Goal: Task Accomplishment & Management: Complete application form

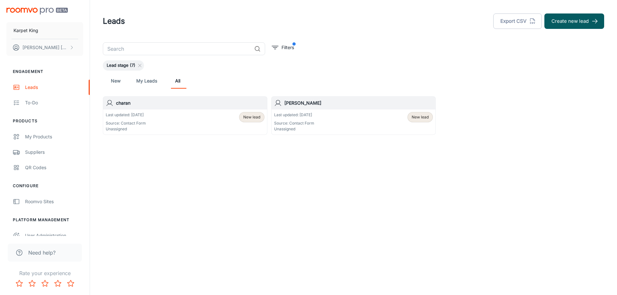
click at [320, 202] on div "Karpet King [PERSON_NAME] Engagement Leads To-do Products My Products Suppliers…" at bounding box center [308, 147] width 617 height 295
click at [317, 201] on div "Karpet King [PERSON_NAME] Engagement Leads To-do Products My Products Suppliers…" at bounding box center [308, 147] width 617 height 295
click at [53, 234] on div "User Administration" at bounding box center [54, 235] width 58 height 7
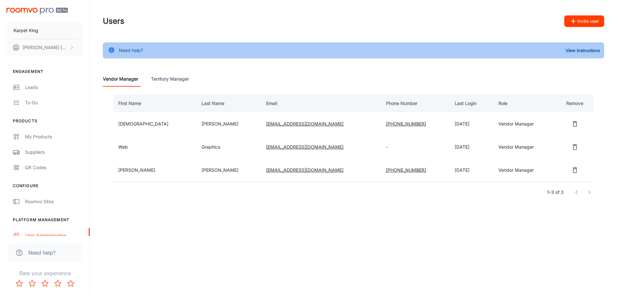
click at [336, 217] on div "Users Invite user Need help? View Instructions Vendor Manager Territory Manager…" at bounding box center [353, 118] width 527 height 236
click at [581, 22] on button "Invite user" at bounding box center [584, 21] width 40 height 12
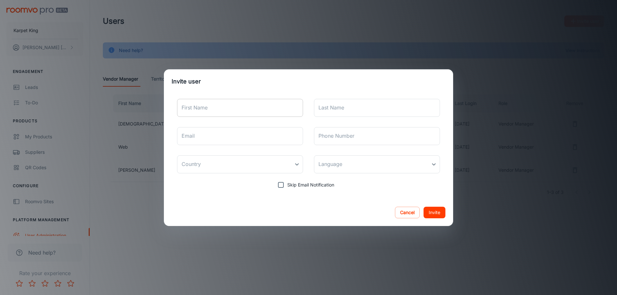
click at [210, 102] on input "First Name" at bounding box center [240, 108] width 126 height 18
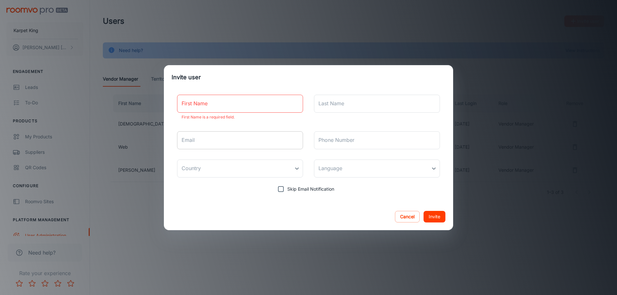
click at [241, 141] on input "Email" at bounding box center [240, 140] width 126 height 18
paste input "[EMAIL_ADDRESS][DOMAIN_NAME]"
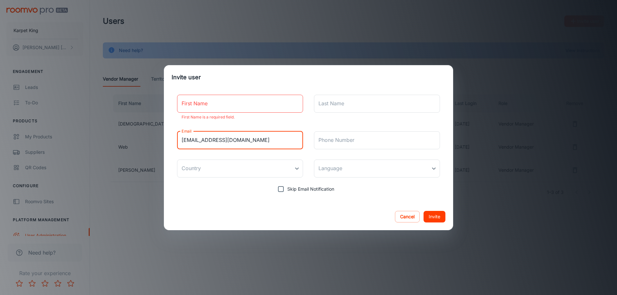
type input "[EMAIL_ADDRESS][DOMAIN_NAME]"
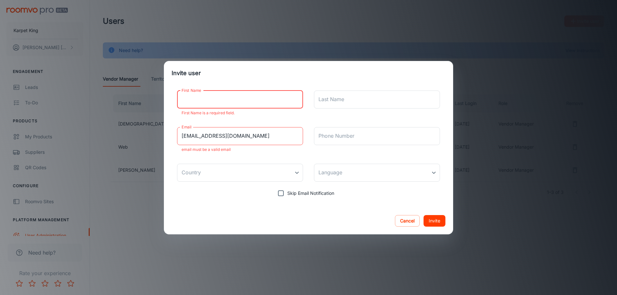
click at [236, 98] on input "First Name" at bounding box center [240, 100] width 126 height 18
paste input "[PERSON_NAME]"
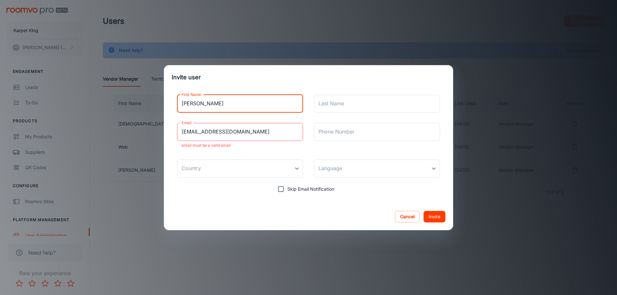
type input "[PERSON_NAME]"
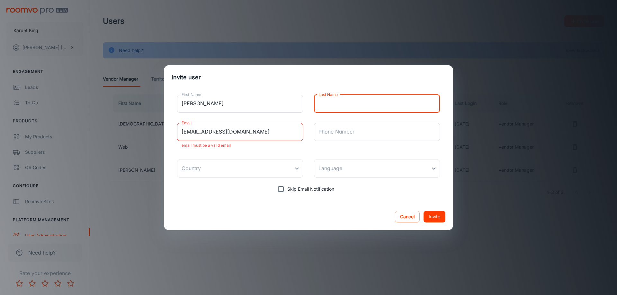
click at [323, 106] on input "Last Name" at bounding box center [377, 104] width 126 height 18
paste input "[PERSON_NAME]"
type input "[PERSON_NAME]"
click at [249, 136] on input "[EMAIL_ADDRESS][DOMAIN_NAME]" at bounding box center [240, 132] width 126 height 18
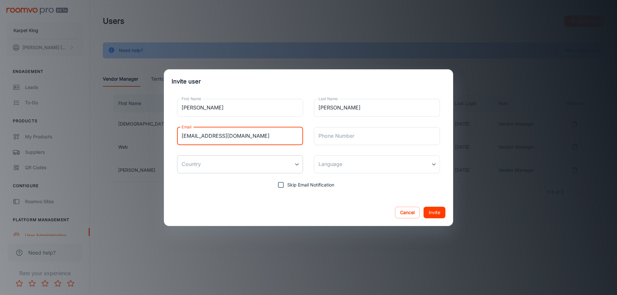
type input "[EMAIL_ADDRESS][DOMAIN_NAME]"
click at [245, 162] on body "Karpet King [PERSON_NAME] Engagement Leads To-do Products My Products Suppliers…" at bounding box center [308, 147] width 617 height 295
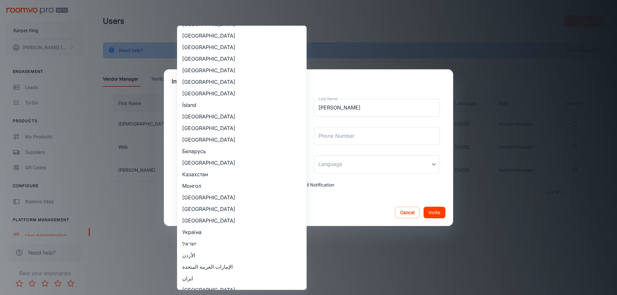
scroll to position [607, 0]
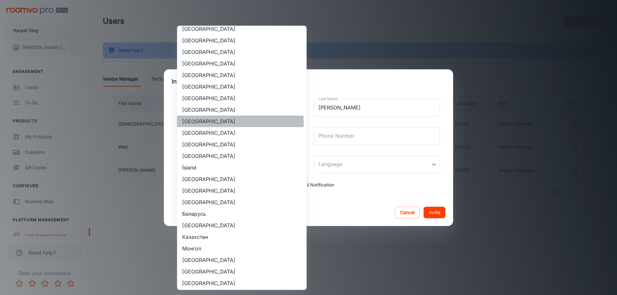
click at [219, 123] on li "[GEOGRAPHIC_DATA]" at bounding box center [242, 122] width 130 height 12
type input "[GEOGRAPHIC_DATA]"
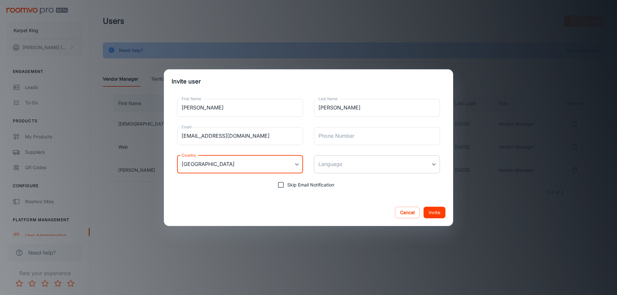
click at [354, 168] on body "Karpet King [PERSON_NAME] Engagement Leads To-do Products My Products Suppliers…" at bounding box center [308, 147] width 617 height 295
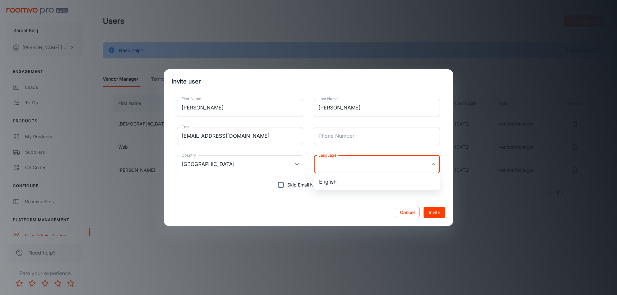
click at [342, 184] on li "English" at bounding box center [377, 182] width 126 height 12
type input "en-us"
click at [335, 202] on div "Cancel Invite" at bounding box center [308, 212] width 289 height 27
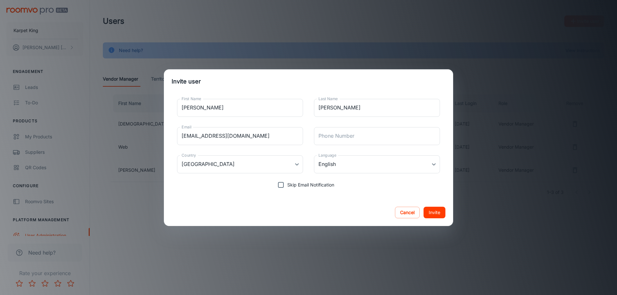
click at [436, 215] on button "Invite" at bounding box center [435, 213] width 22 height 12
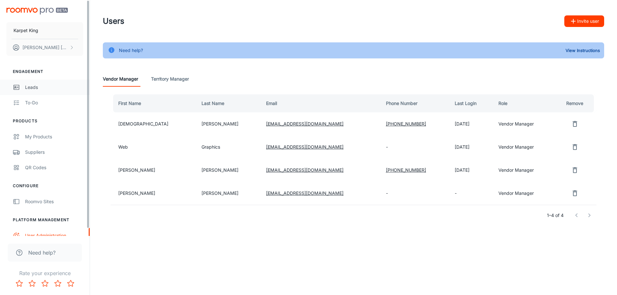
click at [35, 86] on div "Leads" at bounding box center [54, 87] width 58 height 7
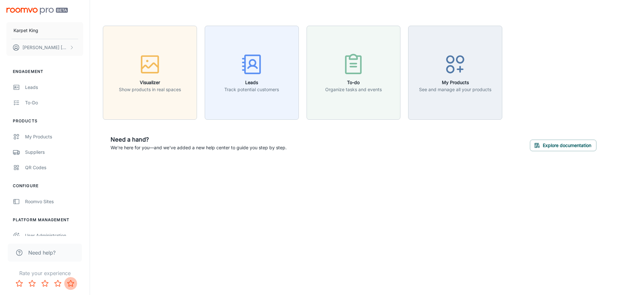
click at [69, 284] on icon "Rate 5 star" at bounding box center [70, 284] width 6 height 6
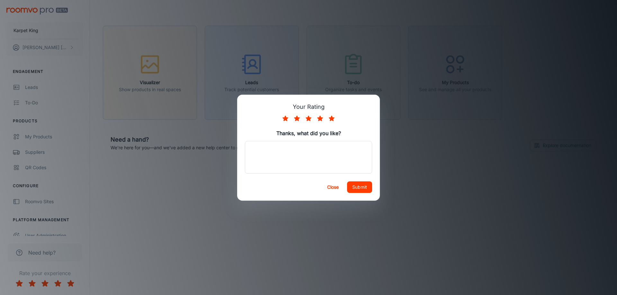
click at [334, 186] on button "Close" at bounding box center [333, 188] width 21 height 12
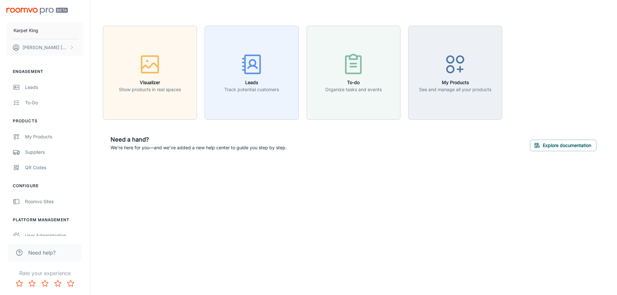
drag, startPoint x: 324, startPoint y: 228, endPoint x: 112, endPoint y: 171, distance: 219.4
click at [324, 228] on div "Karpet King Morteza Afkhami Engagement Leads To-do Products My Products Supplie…" at bounding box center [308, 147] width 617 height 295
click at [37, 86] on div "Leads" at bounding box center [54, 87] width 58 height 7
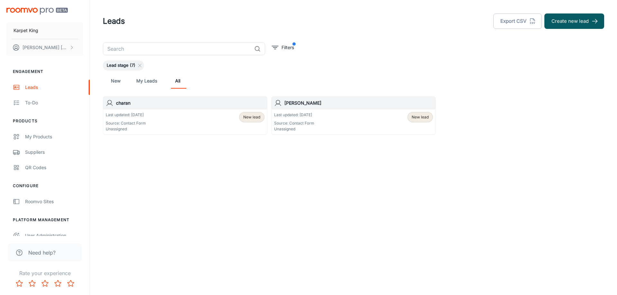
click at [161, 121] on div "Last updated: Today Source: Contact Form Unassigned New lead" at bounding box center [185, 122] width 159 height 20
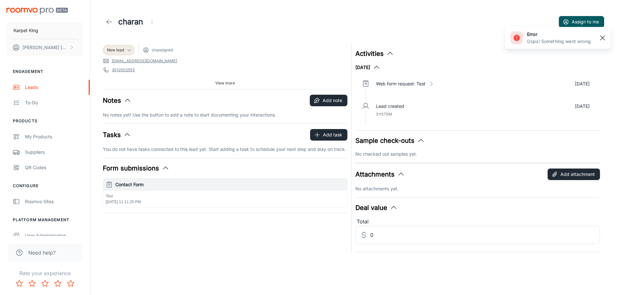
click at [600, 37] on rect "button" at bounding box center [603, 38] width 8 height 8
click at [31, 86] on div "Leads" at bounding box center [54, 87] width 58 height 7
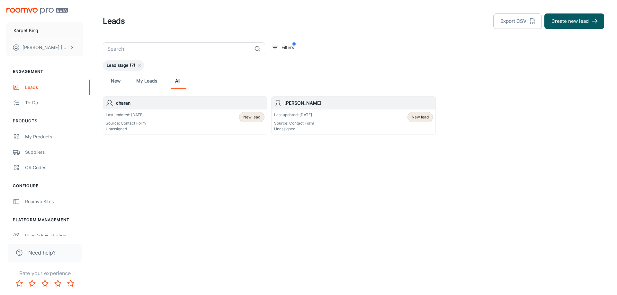
click at [343, 117] on div "Last updated: Today Source: Contact Form Unassigned New lead" at bounding box center [353, 122] width 159 height 20
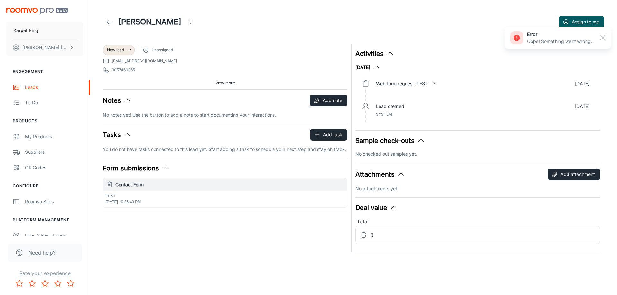
click at [218, 237] on div "New lead Unassigned reidwaxman@leaptools.com 9057460865 m5r 2a9 Source: Contact…" at bounding box center [223, 146] width 248 height 212
click at [252, 245] on div "New lead Unassigned reidwaxman@leaptools.com 9057460865 m5r 2a9 Source: Contact…" at bounding box center [223, 146] width 248 height 212
click at [430, 241] on input "0" at bounding box center [485, 235] width 230 height 18
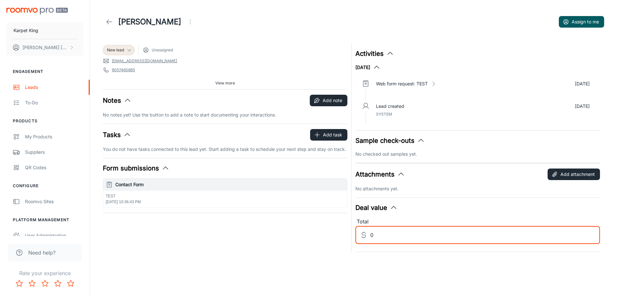
click at [228, 223] on div "New lead Unassigned reidwaxman@leaptools.com 9057460865 m5r 2a9 Source: Contact…" at bounding box center [223, 146] width 248 height 212
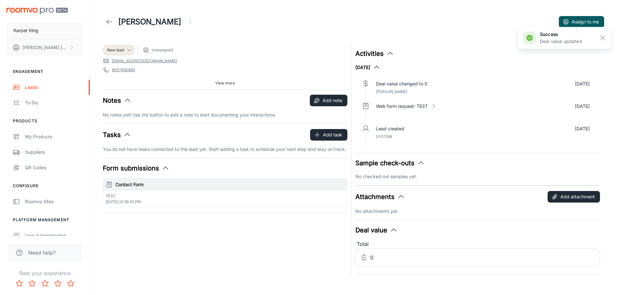
click at [228, 222] on div "New lead Unassigned reidwaxman@leaptools.com 9057460865 m5r 2a9 Source: Contact…" at bounding box center [223, 157] width 248 height 235
click at [106, 23] on icon at bounding box center [109, 22] width 8 height 8
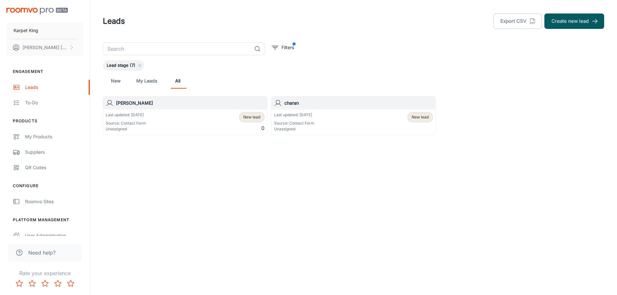
click at [193, 122] on div "Last updated: Today Source: Contact Form Unassigned New lead 0" at bounding box center [185, 122] width 159 height 20
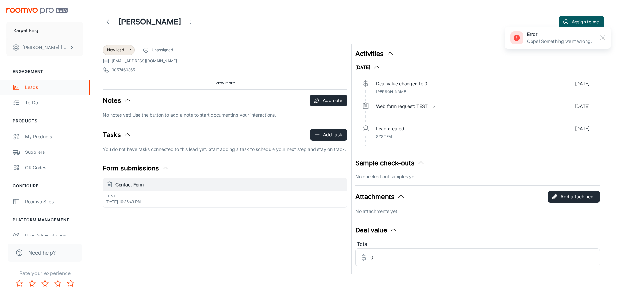
click at [45, 87] on div "Leads" at bounding box center [54, 87] width 58 height 7
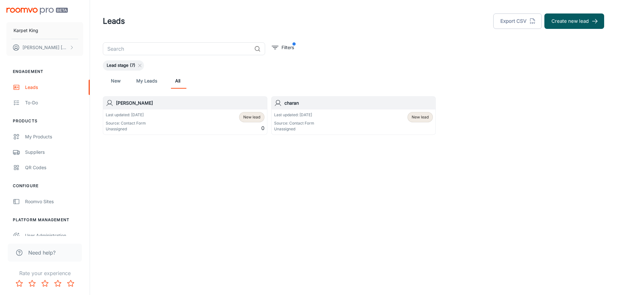
click at [355, 127] on div "Last updated: Today Source: Contact Form Unassigned New lead" at bounding box center [353, 122] width 159 height 20
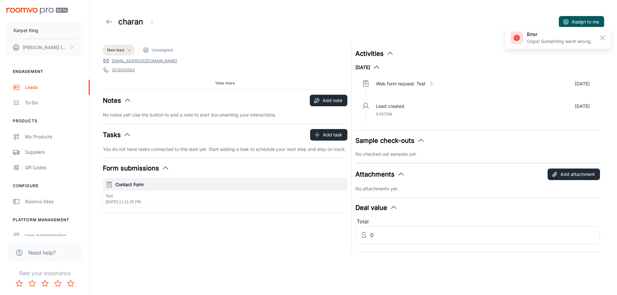
click at [254, 258] on div "charan Assign to me New lead Unassigned charanrecin@gmail.com 3012002553 21703 …" at bounding box center [353, 139] width 527 height 278
click at [39, 234] on div "User Administration" at bounding box center [54, 235] width 58 height 7
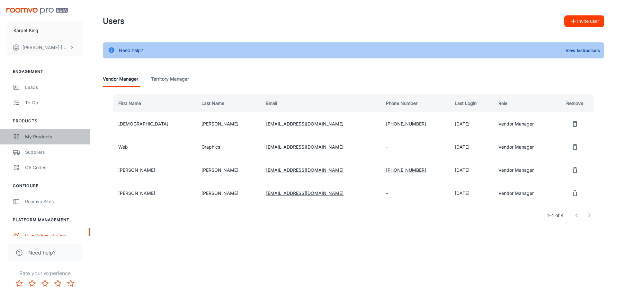
click at [50, 140] on div "My Products" at bounding box center [54, 136] width 58 height 7
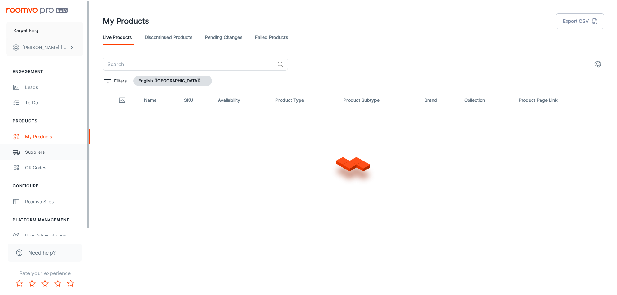
click at [40, 152] on div "Suppliers" at bounding box center [54, 152] width 58 height 7
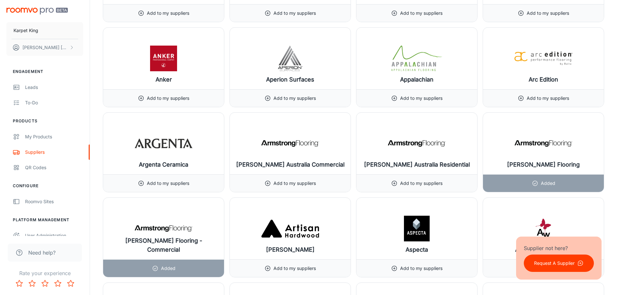
scroll to position [18, 0]
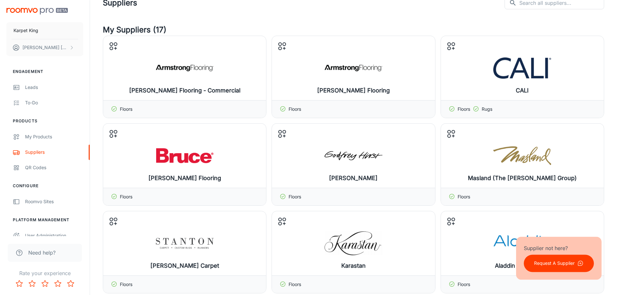
click at [341, 19] on header "Suppliers ​ ​" at bounding box center [353, 3] width 517 height 42
click at [43, 86] on div "Leads" at bounding box center [54, 87] width 58 height 7
